Goal: Task Accomplishment & Management: Manage account settings

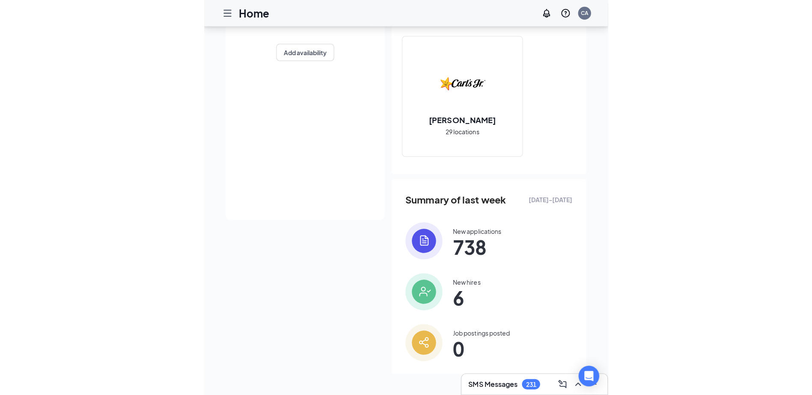
scroll to position [145, 0]
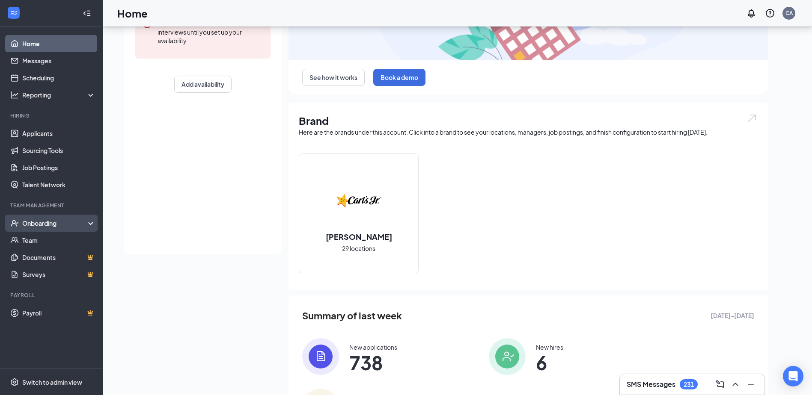
click at [47, 224] on div "Onboarding" at bounding box center [55, 223] width 66 height 9
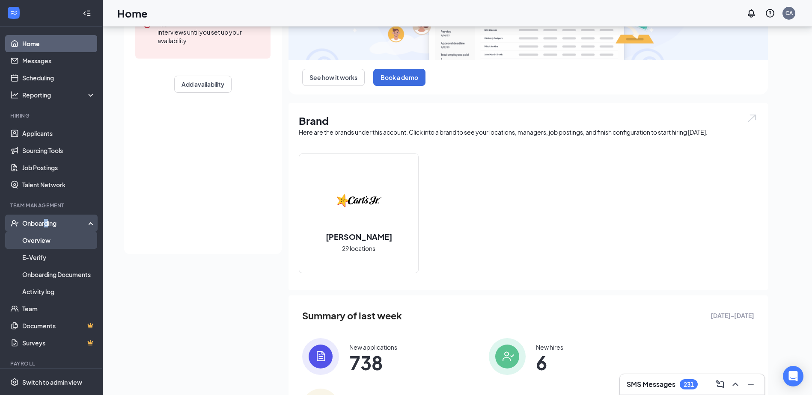
drag, startPoint x: 46, startPoint y: 225, endPoint x: 33, endPoint y: 243, distance: 22.4
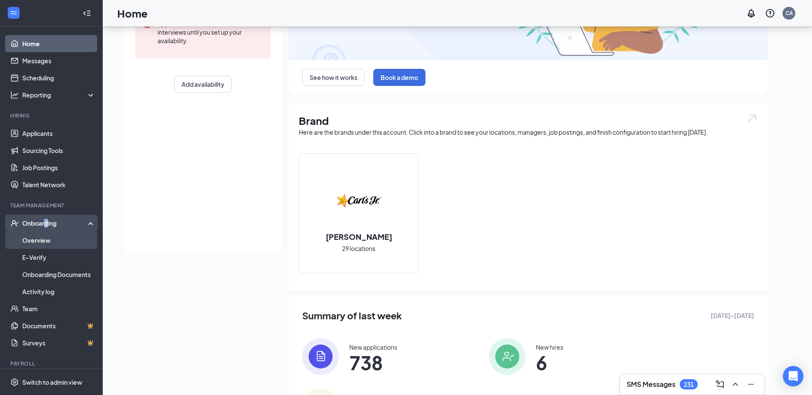
click at [33, 243] on link "Overview" at bounding box center [58, 240] width 73 height 17
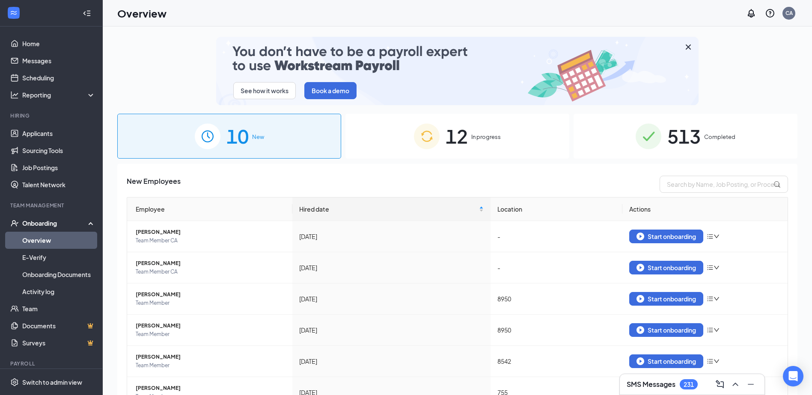
click at [406, 148] on span "513" at bounding box center [683, 136] width 33 height 30
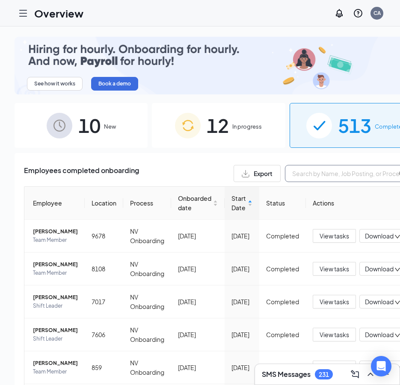
click at [285, 173] on input "text" at bounding box center [349, 173] width 128 height 17
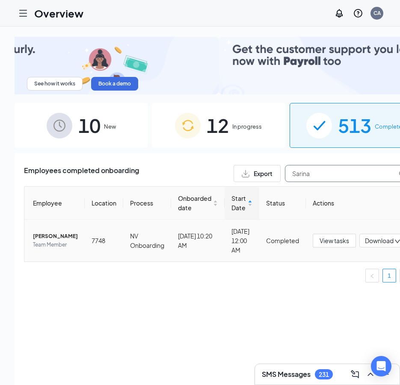
type input "Sarina"
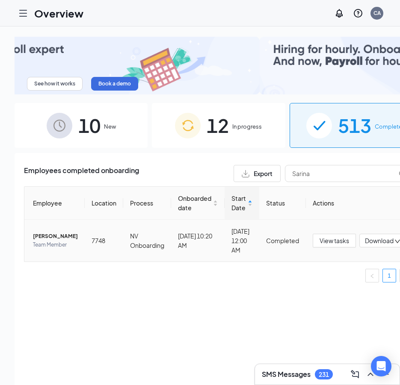
click at [39, 232] on span "[PERSON_NAME]" at bounding box center [55, 236] width 45 height 9
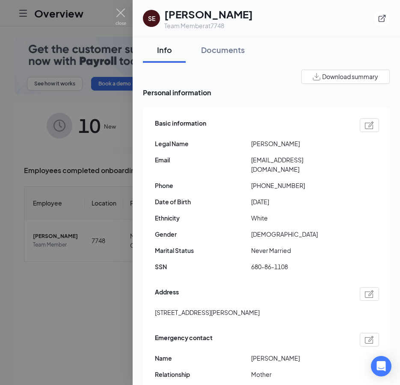
drag, startPoint x: 311, startPoint y: 79, endPoint x: 234, endPoint y: 106, distance: 82.0
click at [313, 79] on img "button" at bounding box center [317, 76] width 8 height 7
click at [191, 81] on div "Download summary" at bounding box center [266, 77] width 247 height 14
click at [222, 52] on div "Documents" at bounding box center [223, 49] width 44 height 11
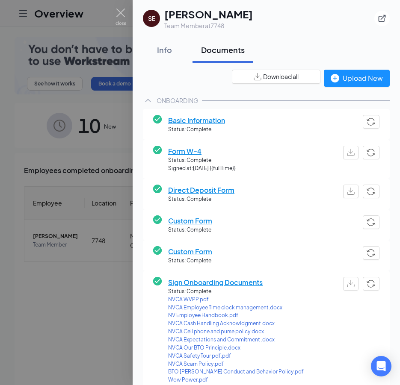
click at [254, 79] on img "button" at bounding box center [258, 76] width 8 height 7
click at [254, 78] on img "button" at bounding box center [258, 76] width 8 height 7
click at [72, 302] on div at bounding box center [200, 192] width 400 height 385
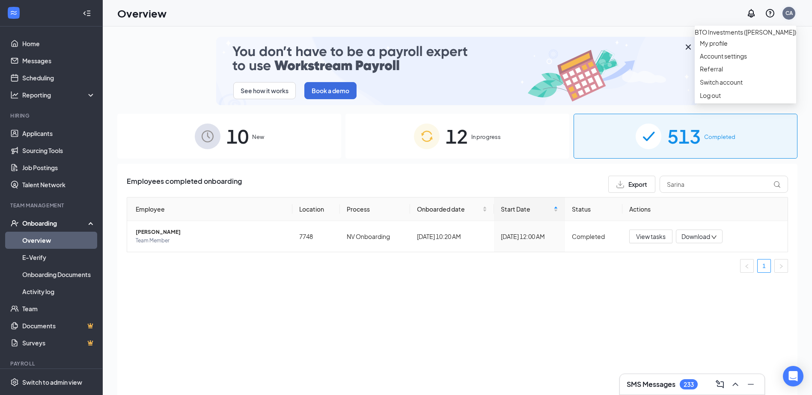
click at [406, 16] on div "CA" at bounding box center [788, 12] width 7 height 7
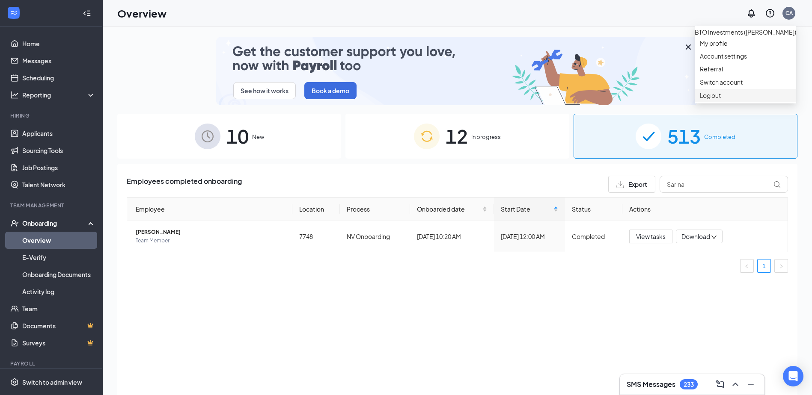
click at [406, 100] on div "Log out" at bounding box center [744, 95] width 91 height 9
